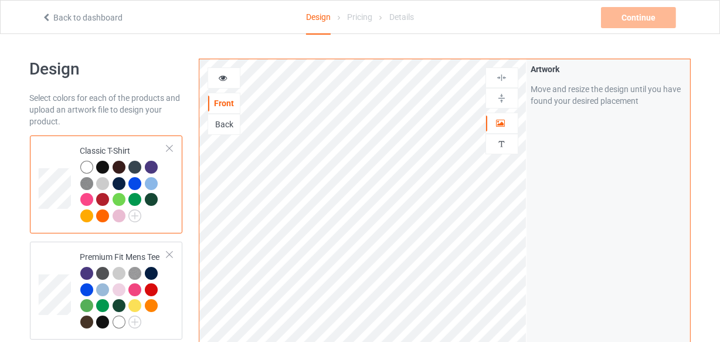
click at [144, 145] on div "Classic T-Shirt" at bounding box center [123, 183] width 87 height 76
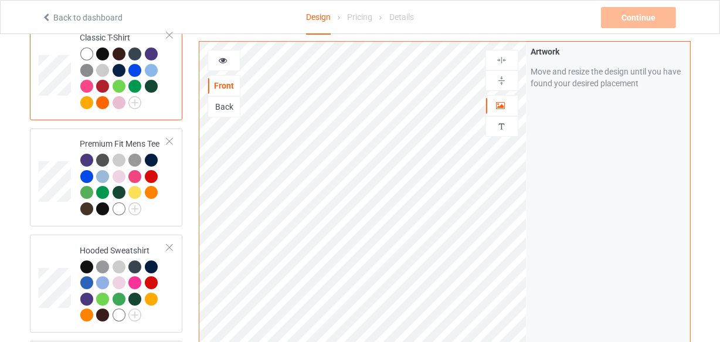
scroll to position [159, 0]
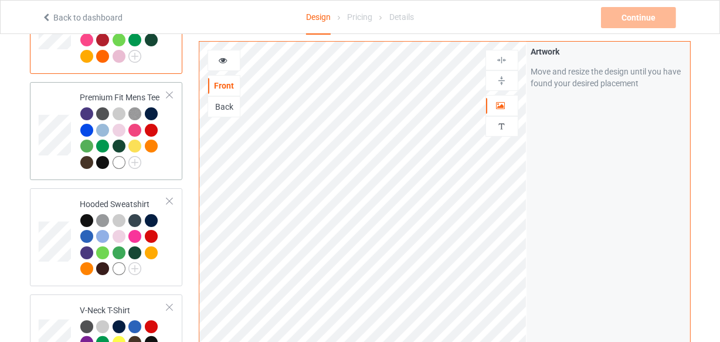
click at [104, 112] on div at bounding box center [102, 113] width 13 height 13
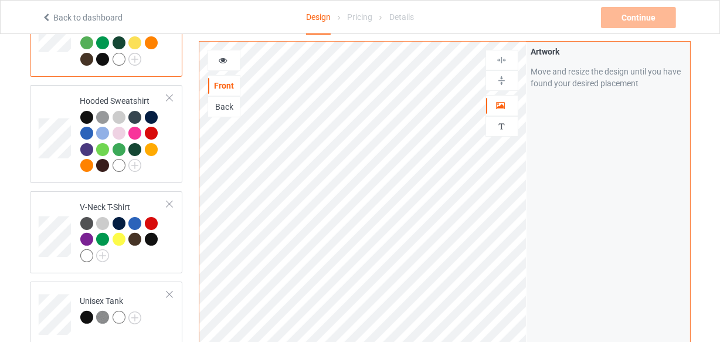
scroll to position [266, 0]
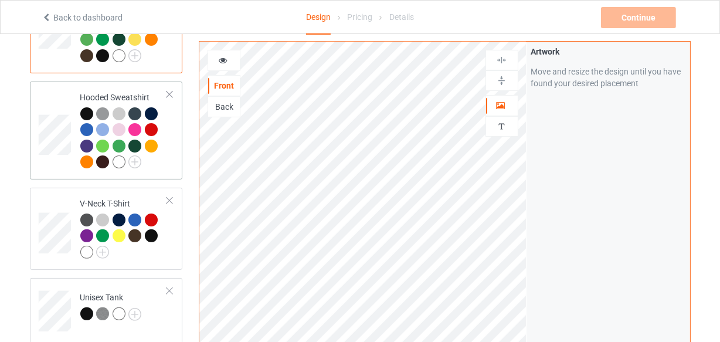
click at [148, 113] on div at bounding box center [151, 113] width 13 height 13
click at [120, 217] on div at bounding box center [119, 219] width 13 height 13
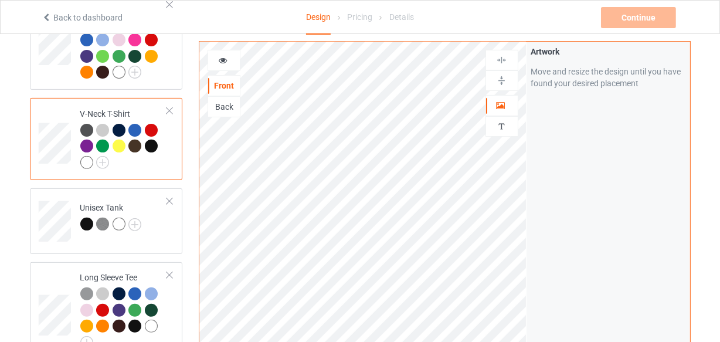
scroll to position [373, 0]
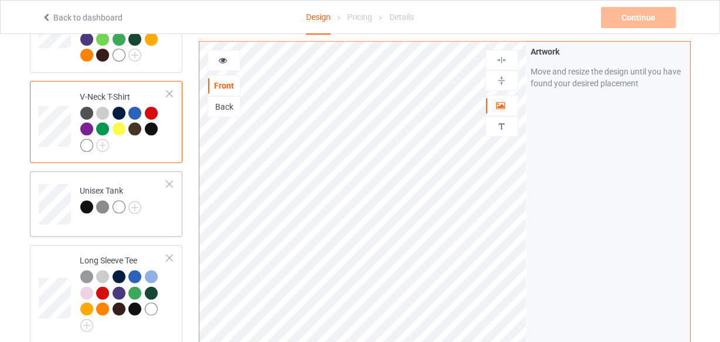
click at [87, 204] on div at bounding box center [86, 206] width 13 height 13
click at [135, 277] on div at bounding box center [134, 276] width 13 height 13
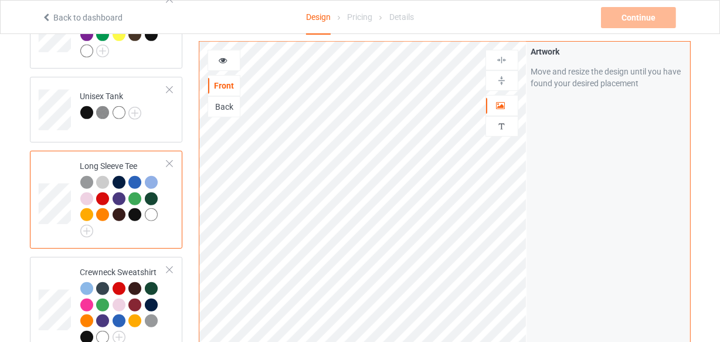
scroll to position [479, 0]
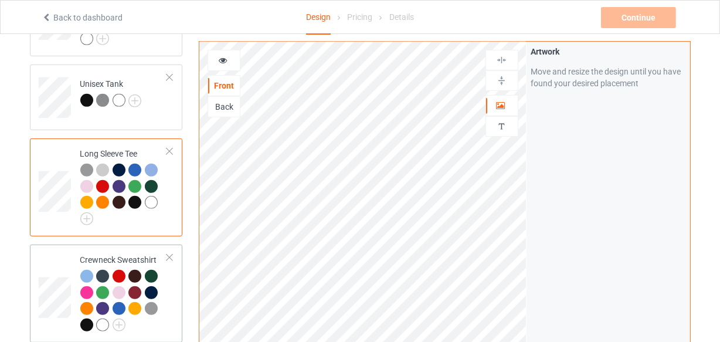
click at [149, 276] on div at bounding box center [151, 276] width 13 height 13
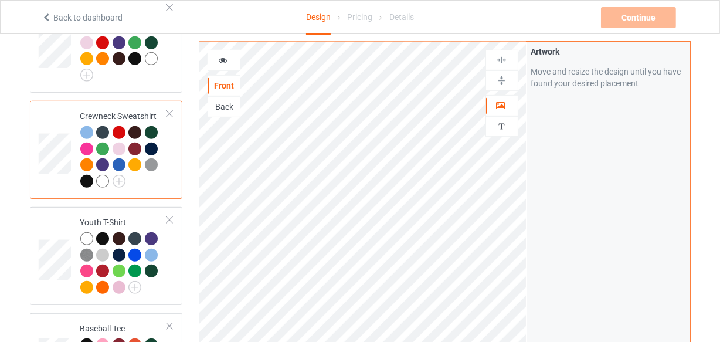
scroll to position [639, 0]
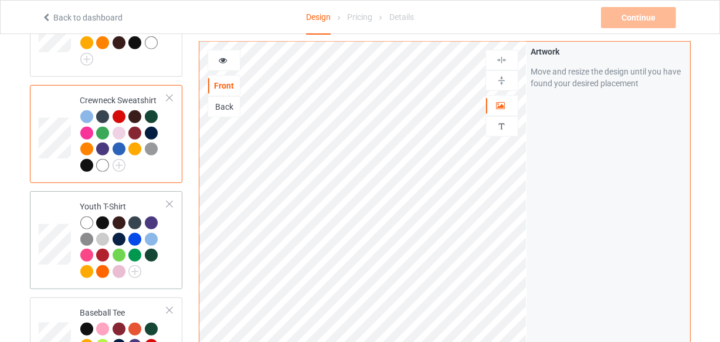
click at [136, 222] on div at bounding box center [134, 222] width 13 height 13
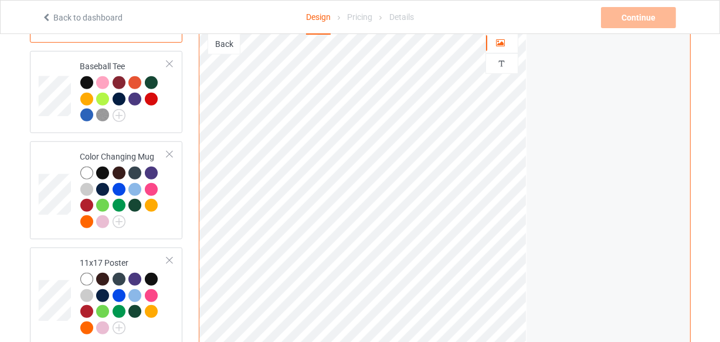
scroll to position [905, 0]
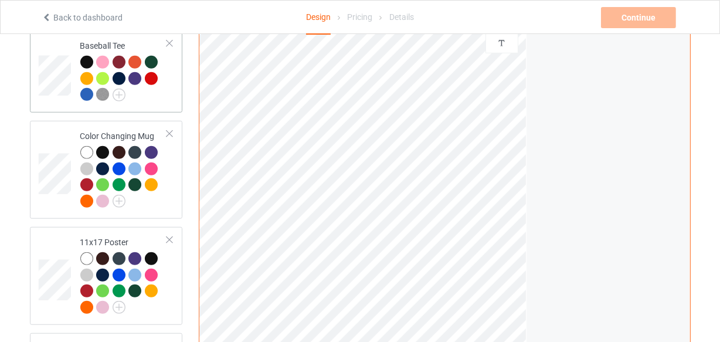
click at [128, 78] on div at bounding box center [134, 78] width 13 height 13
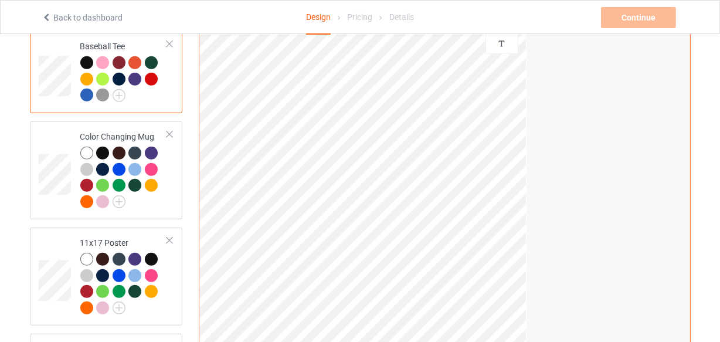
scroll to position [905, 0]
click at [138, 151] on div at bounding box center [134, 152] width 13 height 13
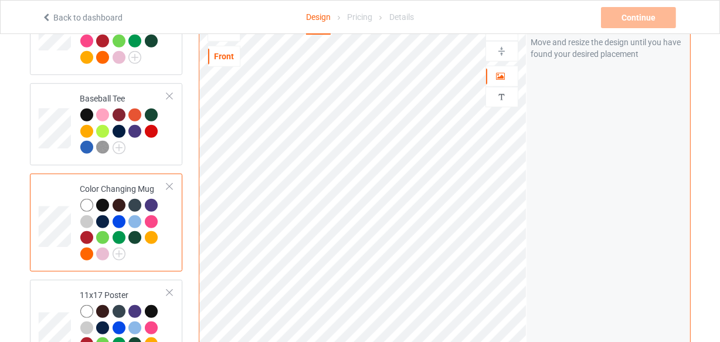
scroll to position [799, 0]
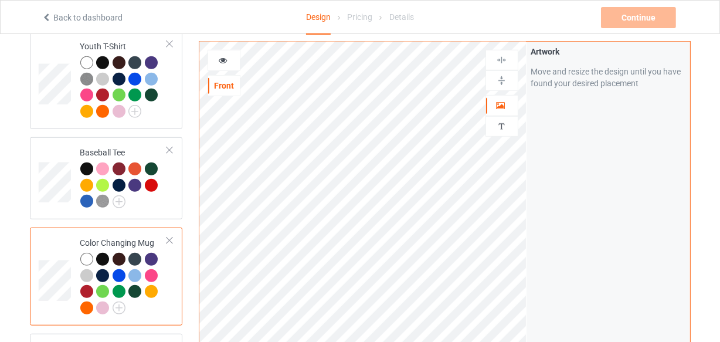
click at [222, 60] on icon at bounding box center [223, 59] width 10 height 8
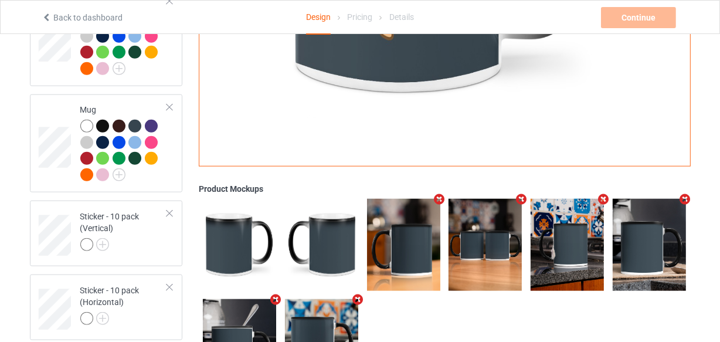
scroll to position [1119, 0]
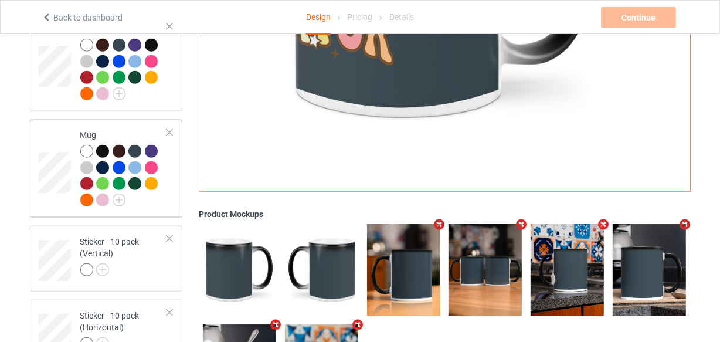
click at [102, 151] on div at bounding box center [102, 151] width 13 height 13
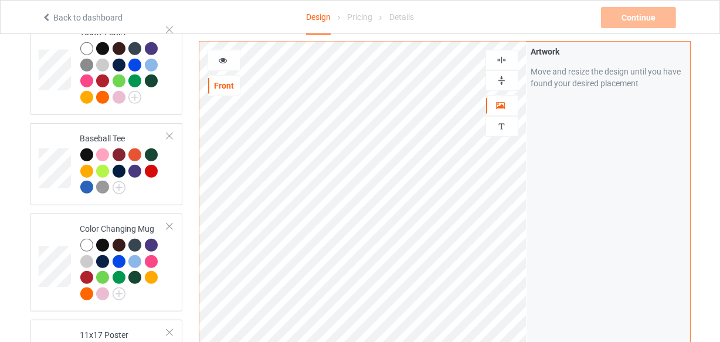
scroll to position [799, 0]
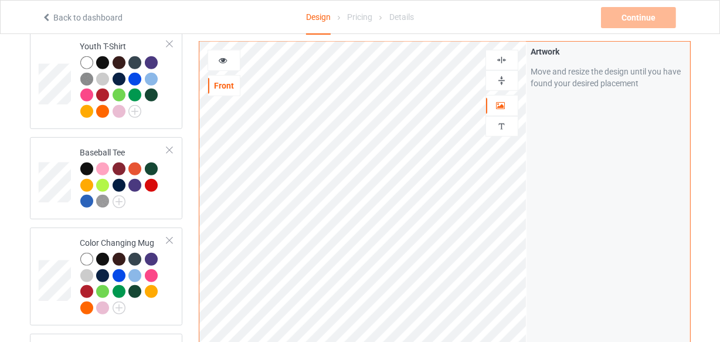
click at [496, 79] on img at bounding box center [501, 80] width 11 height 11
click at [217, 59] on div at bounding box center [224, 61] width 32 height 12
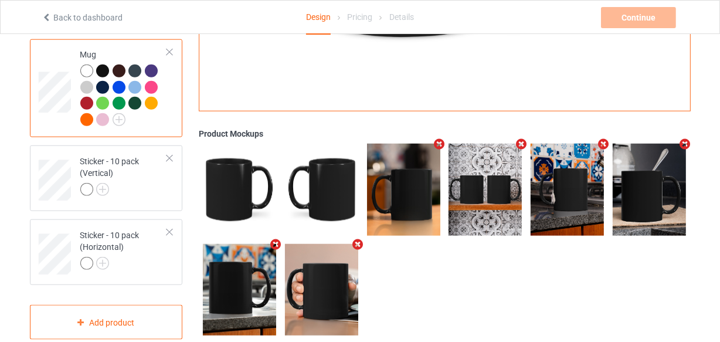
scroll to position [1222, 0]
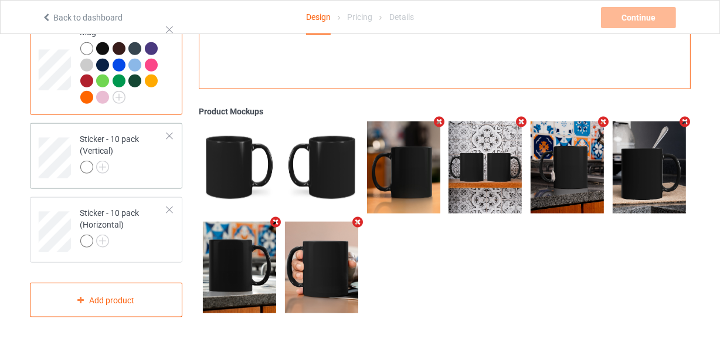
click at [127, 162] on div at bounding box center [123, 169] width 87 height 16
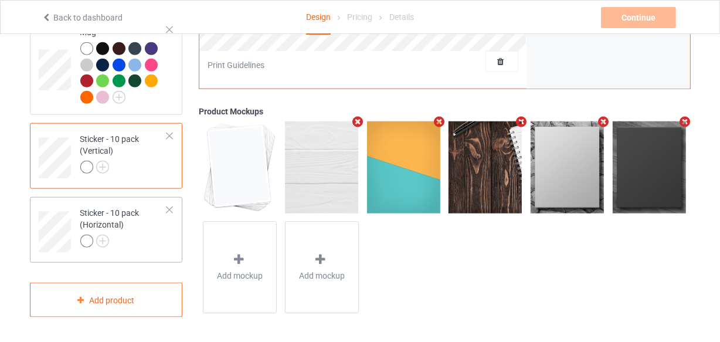
click at [170, 210] on div at bounding box center [169, 210] width 8 height 8
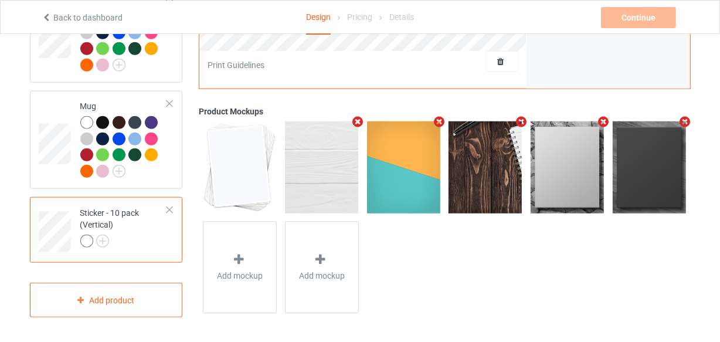
scroll to position [1149, 0]
click at [168, 206] on div at bounding box center [169, 210] width 8 height 8
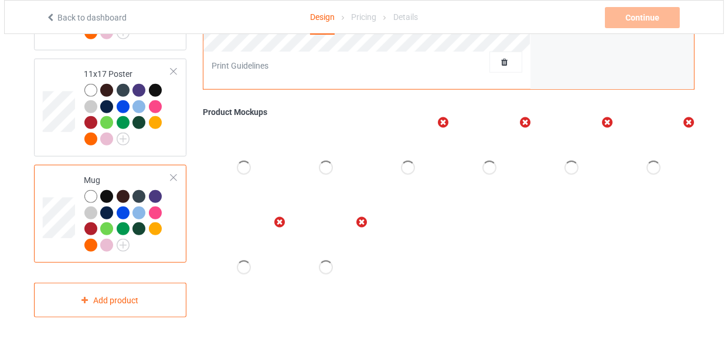
scroll to position [1075, 0]
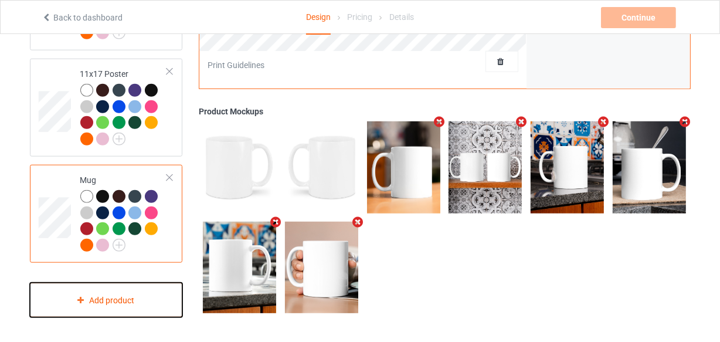
click at [129, 293] on div "Add product" at bounding box center [106, 299] width 153 height 35
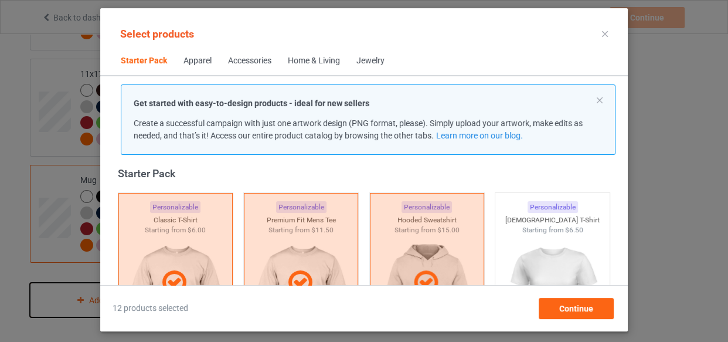
scroll to position [387, 0]
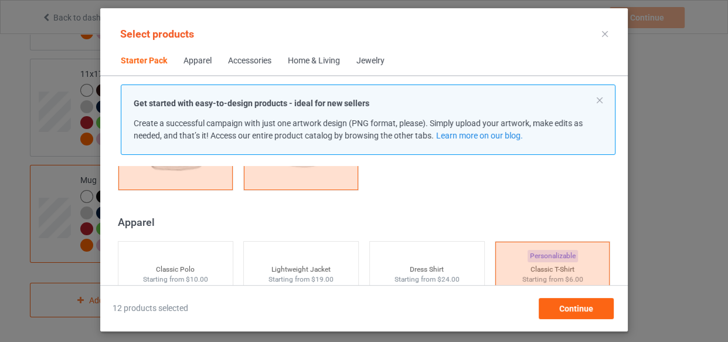
click at [307, 59] on div "Home & Living" at bounding box center [314, 61] width 52 height 12
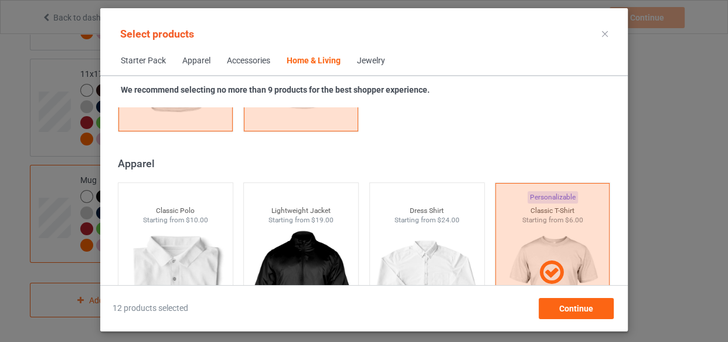
scroll to position [5286, 0]
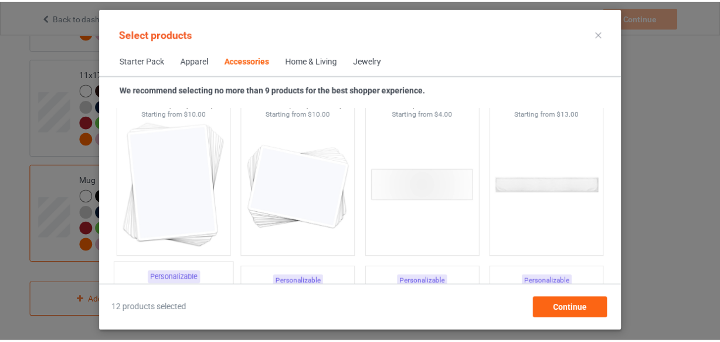
scroll to position [4486, 0]
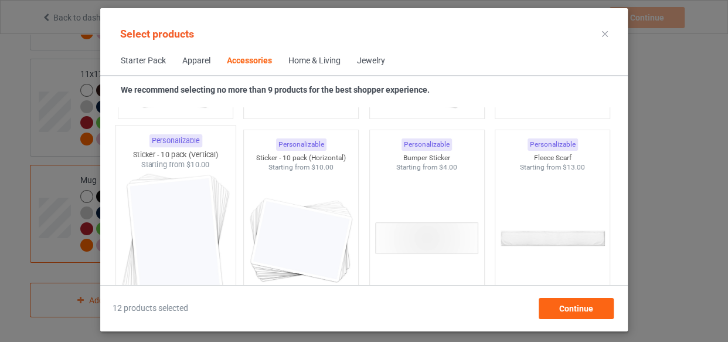
click at [190, 190] on img at bounding box center [175, 239] width 110 height 138
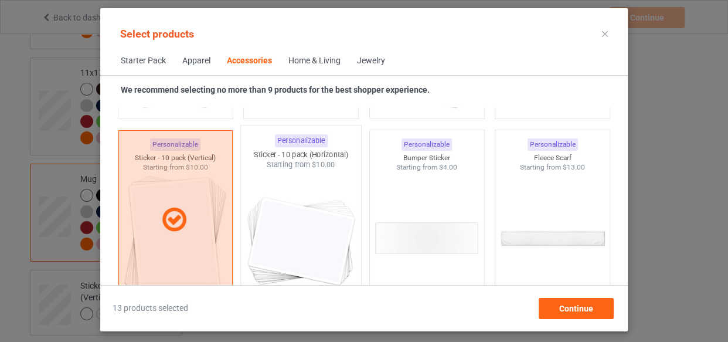
click at [253, 191] on img at bounding box center [301, 239] width 110 height 138
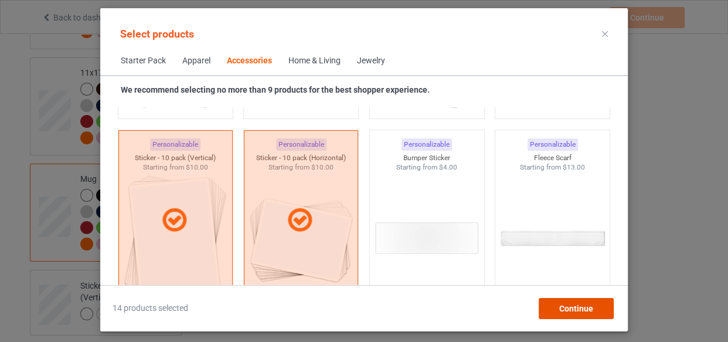
click at [561, 304] on span "Continue" at bounding box center [576, 308] width 34 height 9
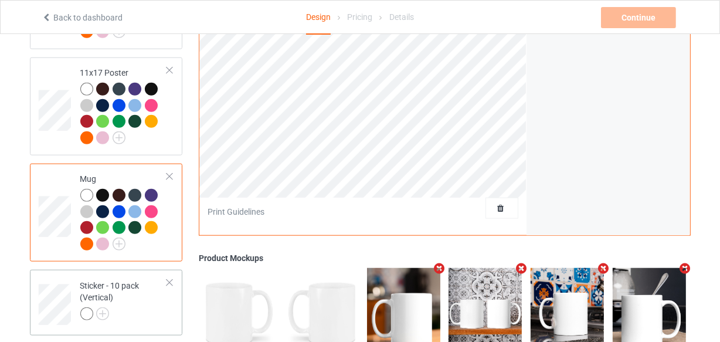
click at [124, 303] on div "Sticker - 10 pack (Vertical)" at bounding box center [123, 300] width 87 height 40
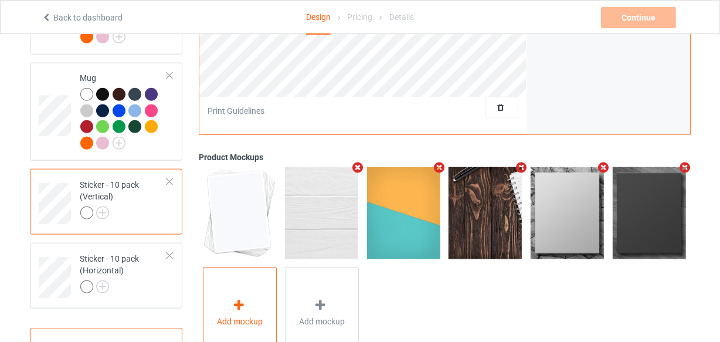
scroll to position [1181, 0]
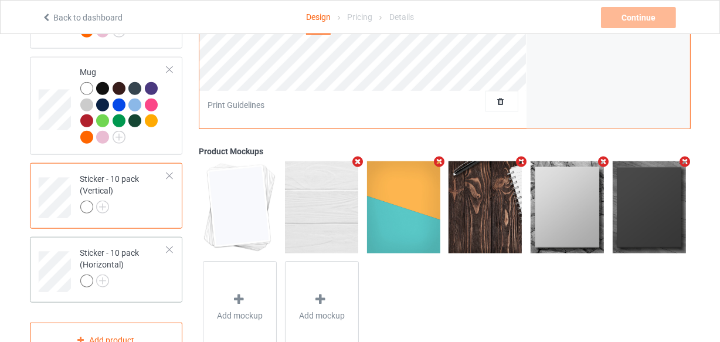
click at [159, 277] on div at bounding box center [123, 282] width 87 height 16
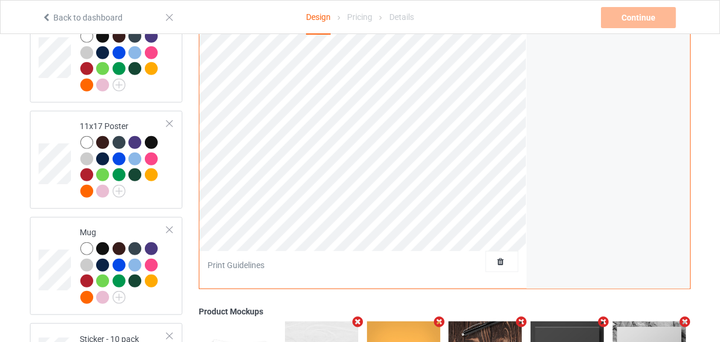
scroll to position [809, 0]
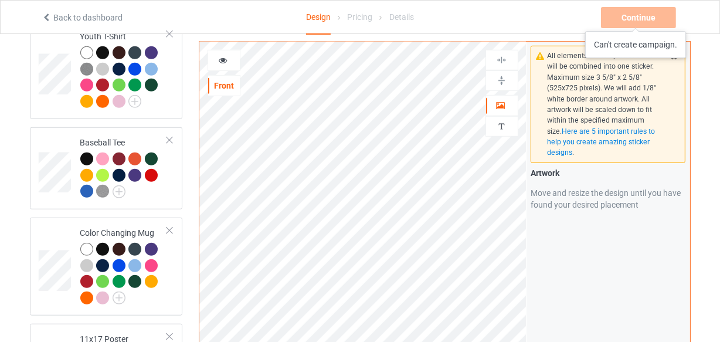
click at [636, 19] on div "Continue Can't create campaign." at bounding box center [639, 17] width 77 height 21
